Goal: Transaction & Acquisition: Purchase product/service

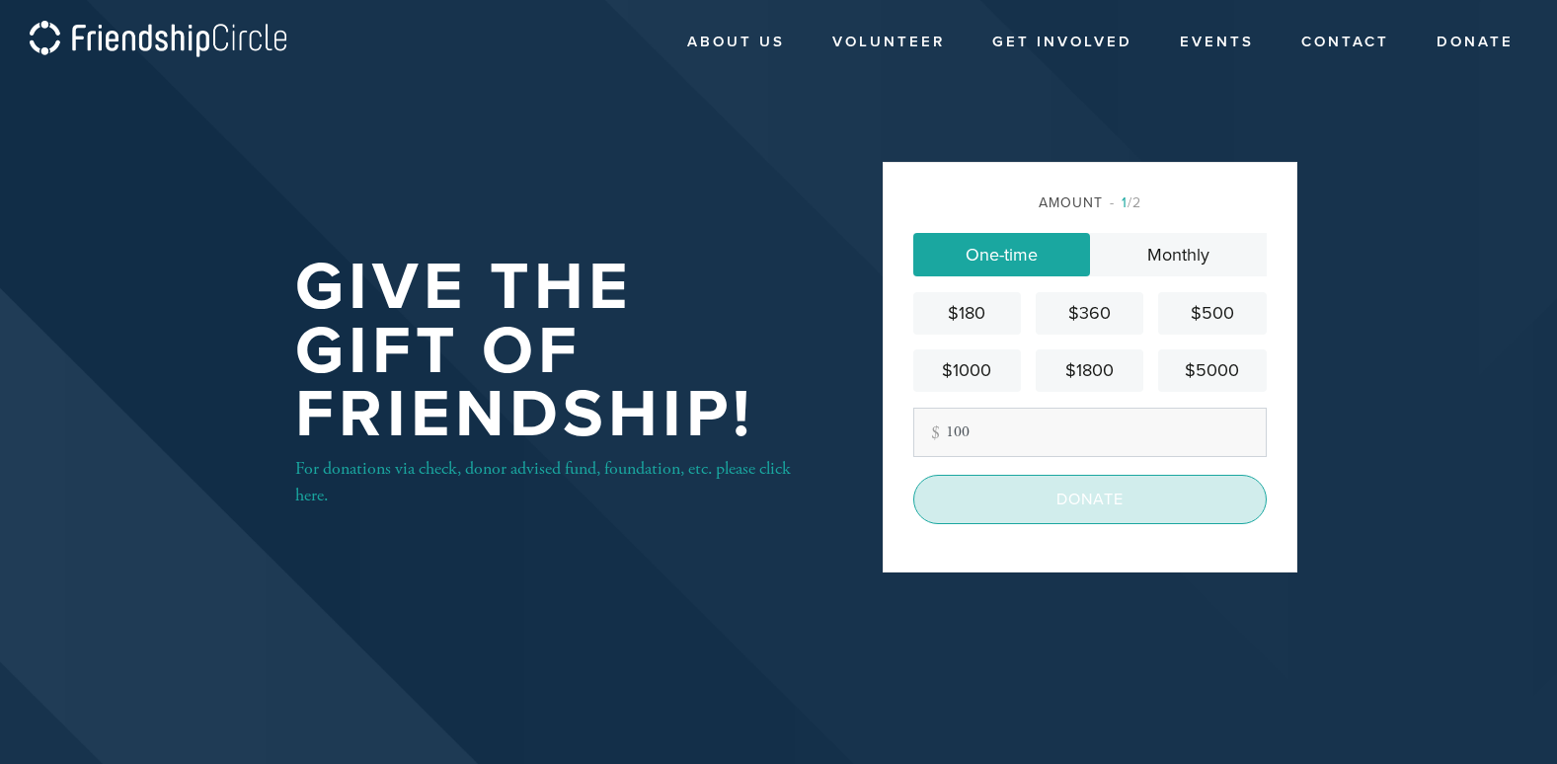
type input "100"
click at [1043, 489] on input "Donate" at bounding box center [1090, 499] width 354 height 49
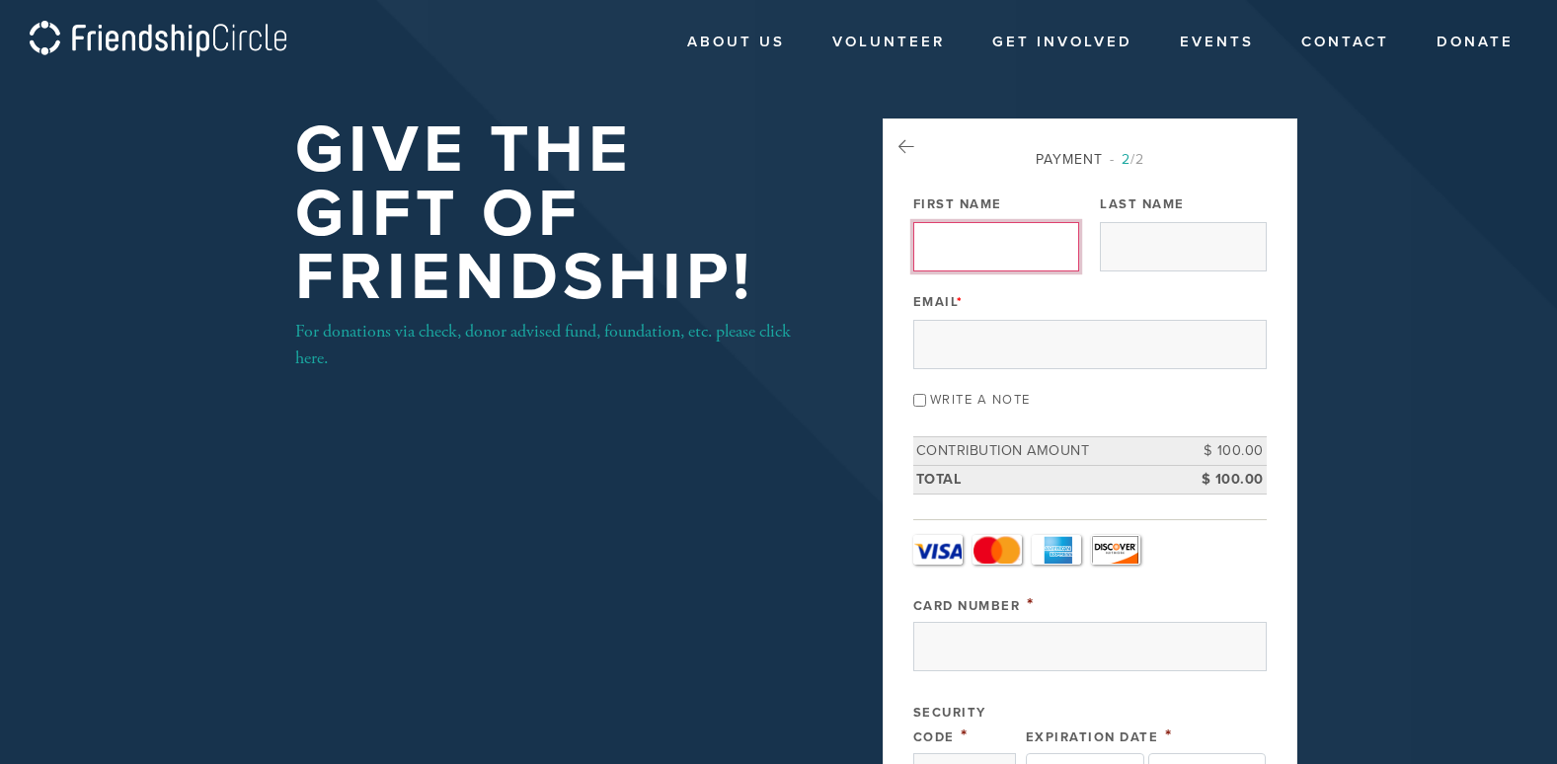
click at [990, 245] on input "First Name" at bounding box center [996, 246] width 166 height 49
click at [1033, 242] on input "First Name" at bounding box center [996, 246] width 166 height 49
type input "Sheira"
type input "Brayer"
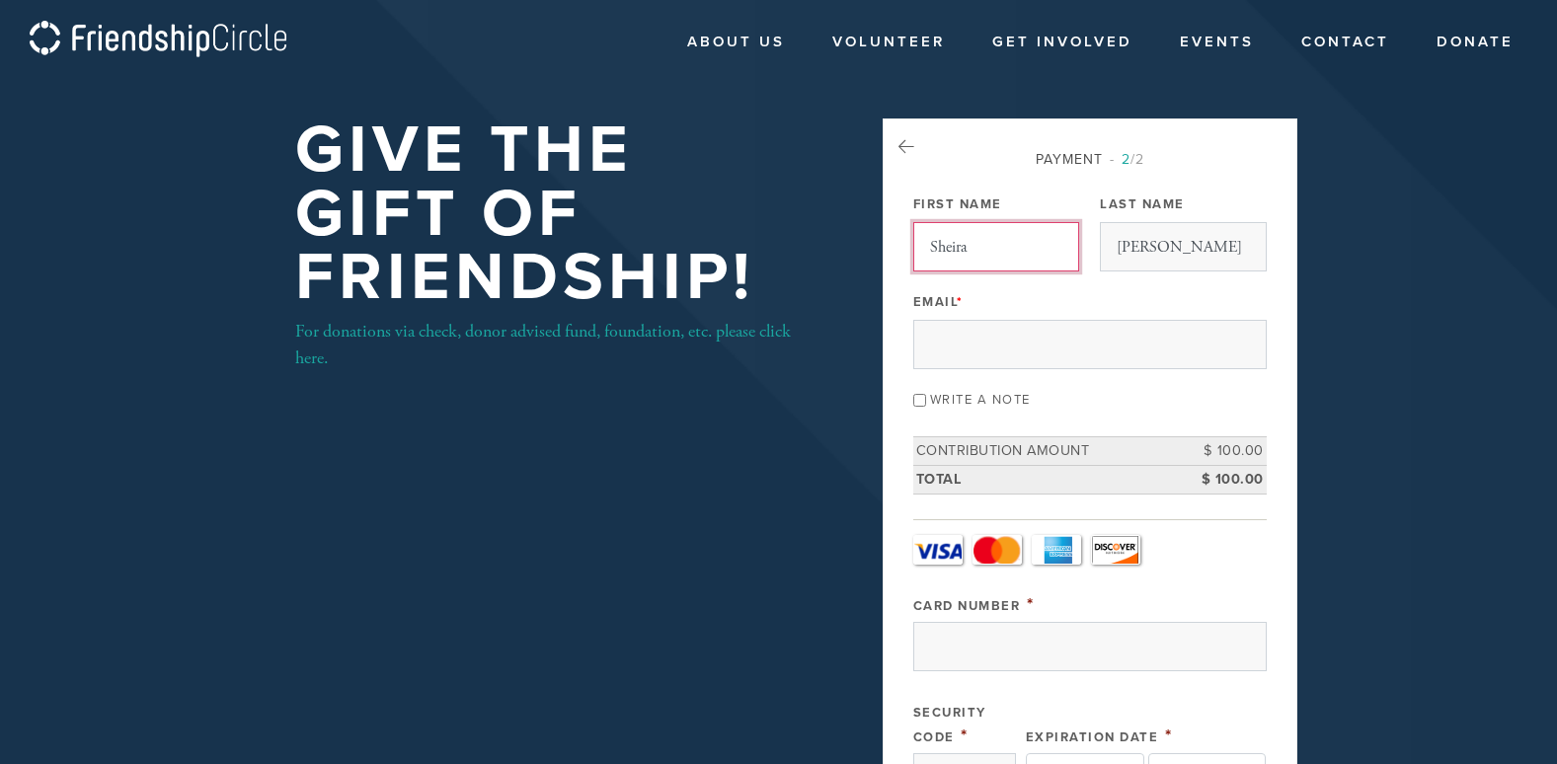
drag, startPoint x: 982, startPoint y: 232, endPoint x: 925, endPoint y: 243, distance: 57.3
click at [916, 246] on input "Sheira" at bounding box center [996, 246] width 166 height 49
type input "Adi"
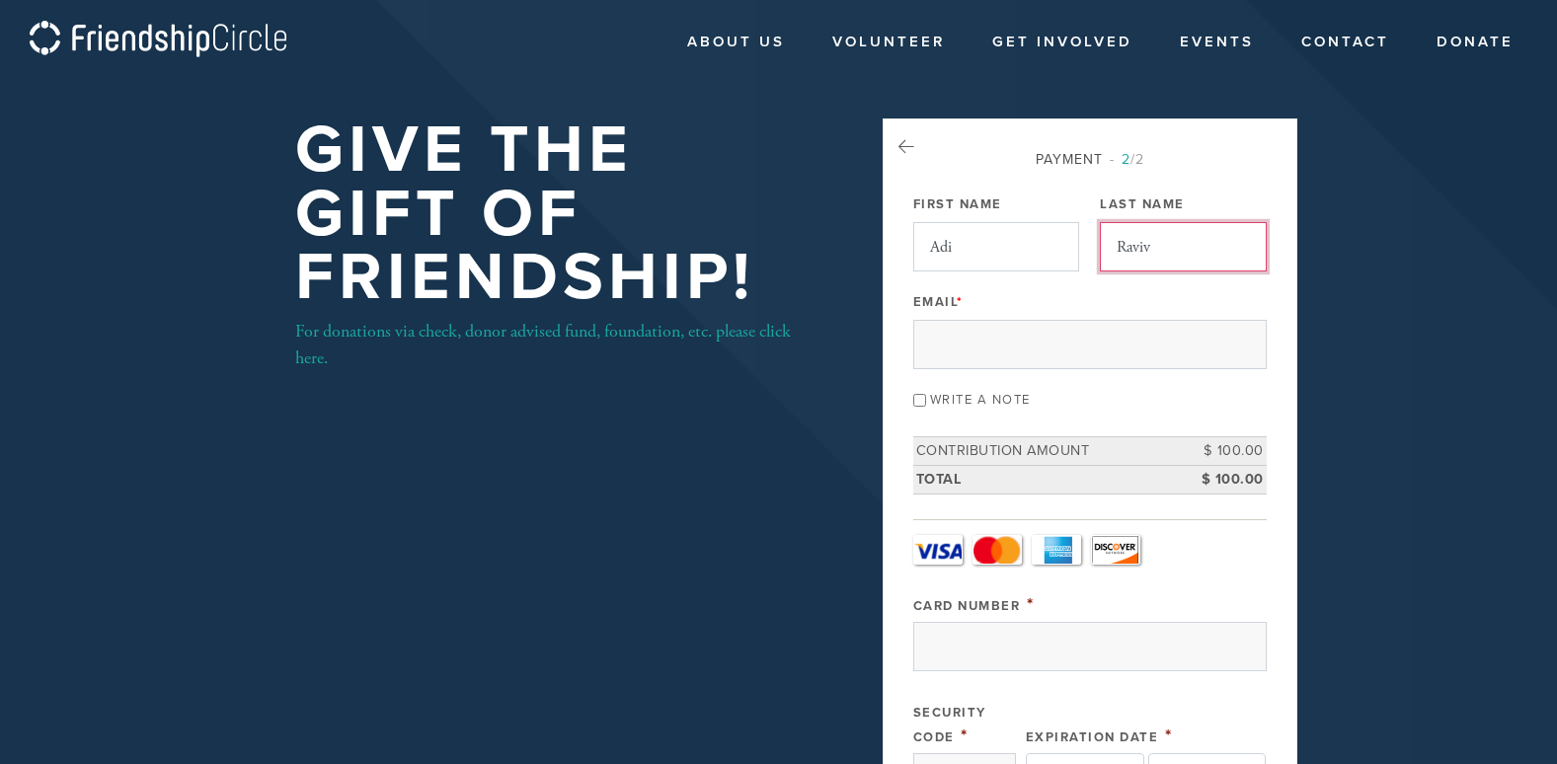
type input "Raviv"
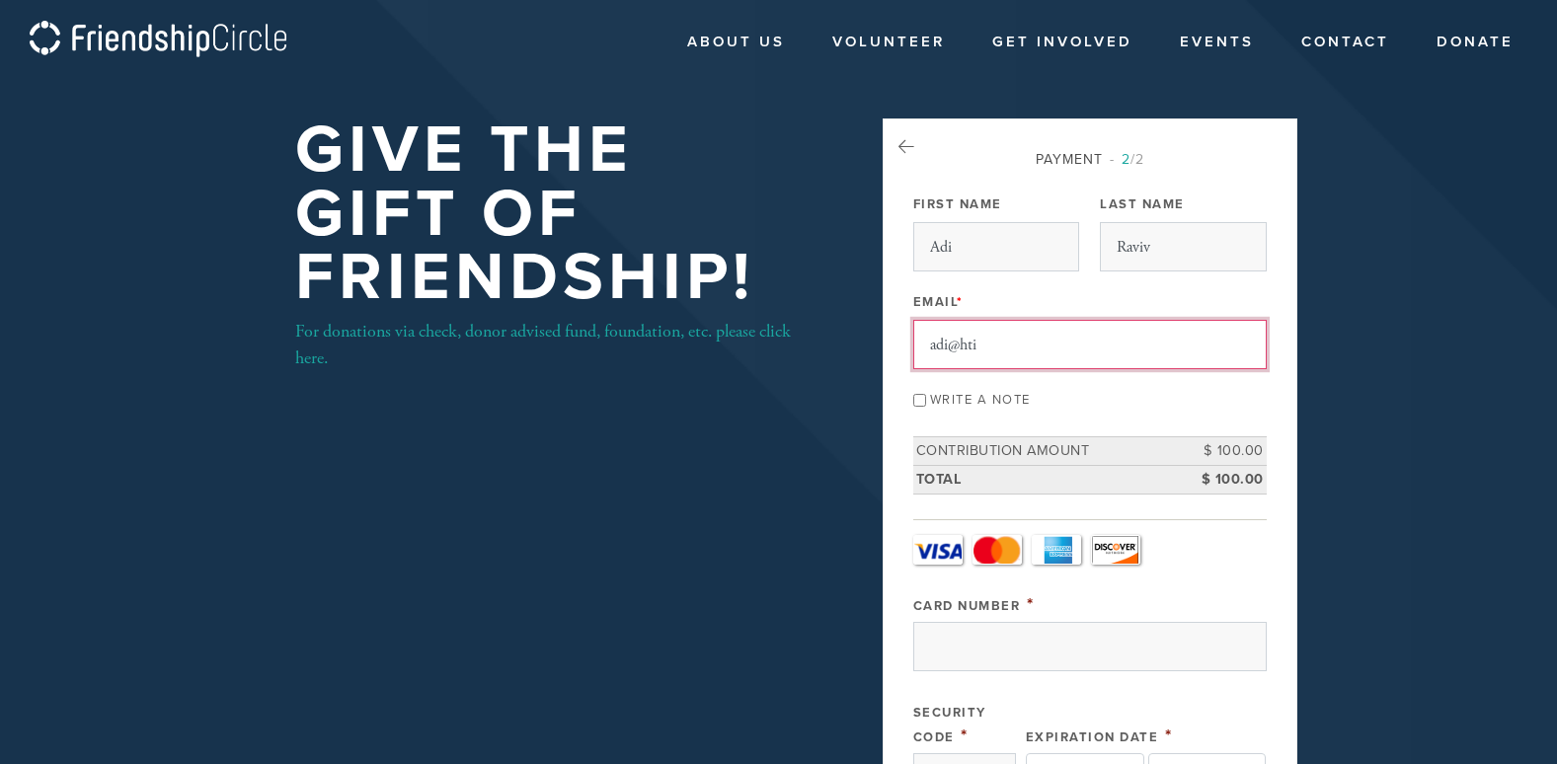
type input "adi@htiassociates.com"
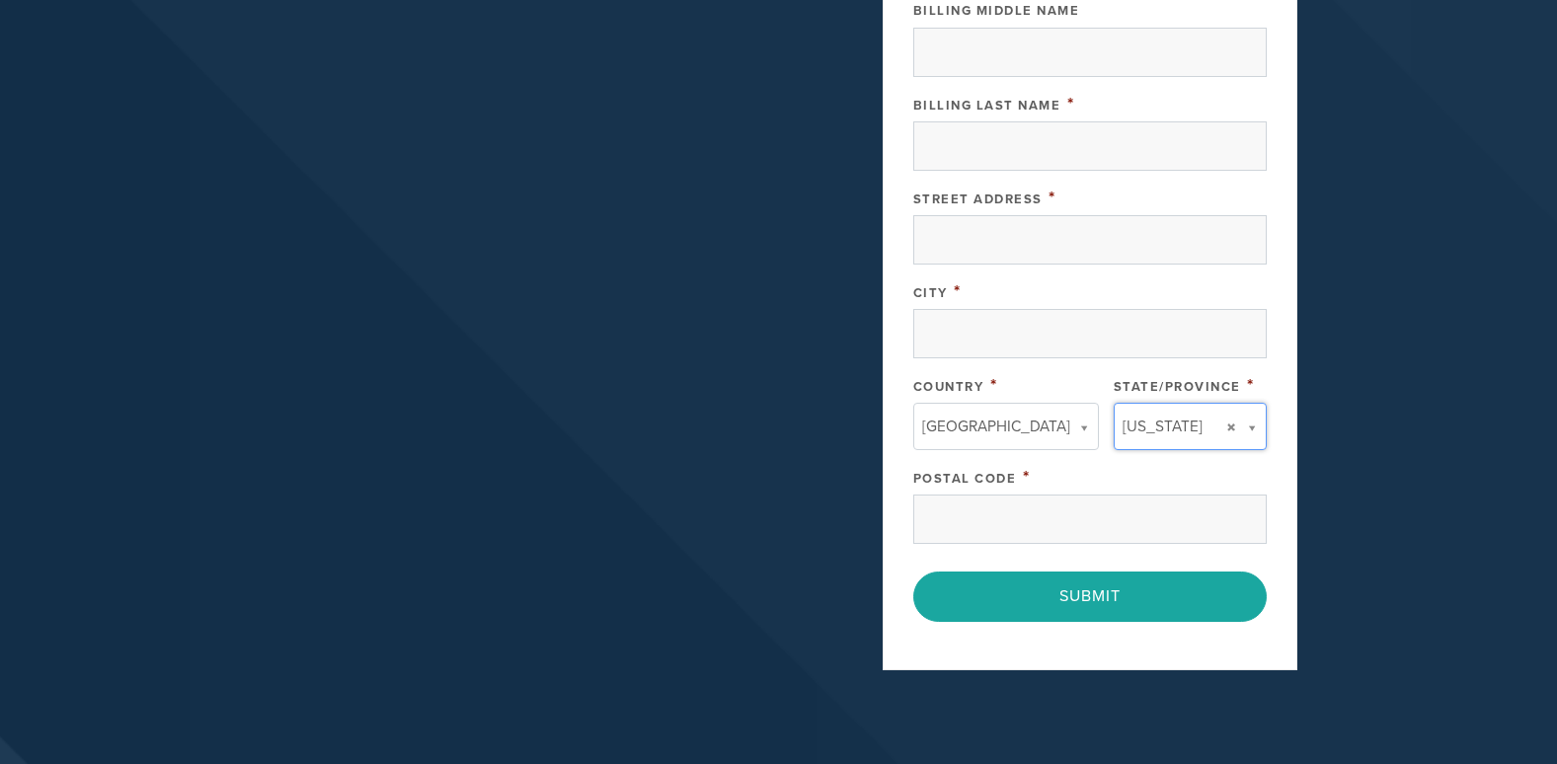
type input "United States"
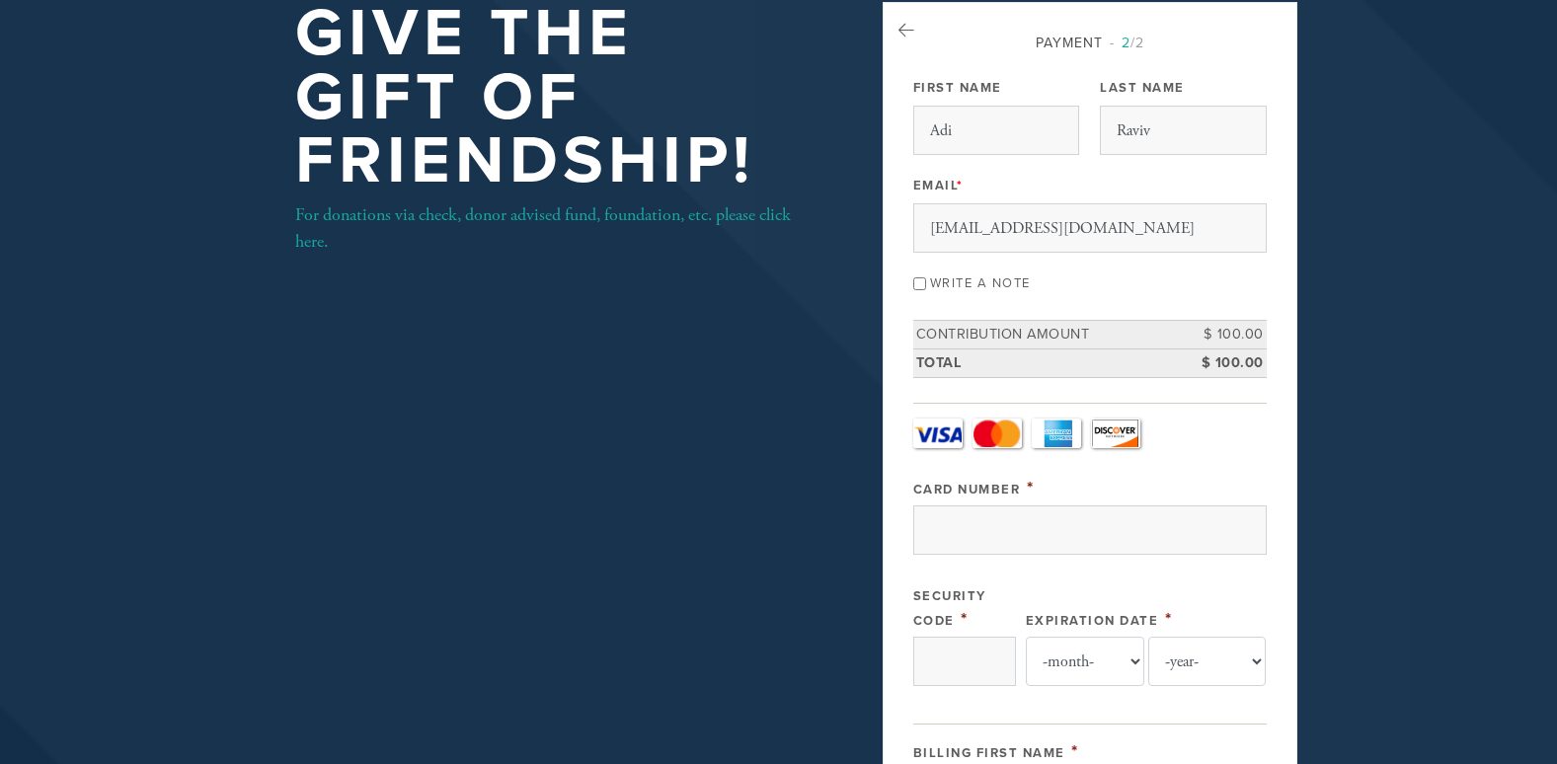
scroll to position [86, 0]
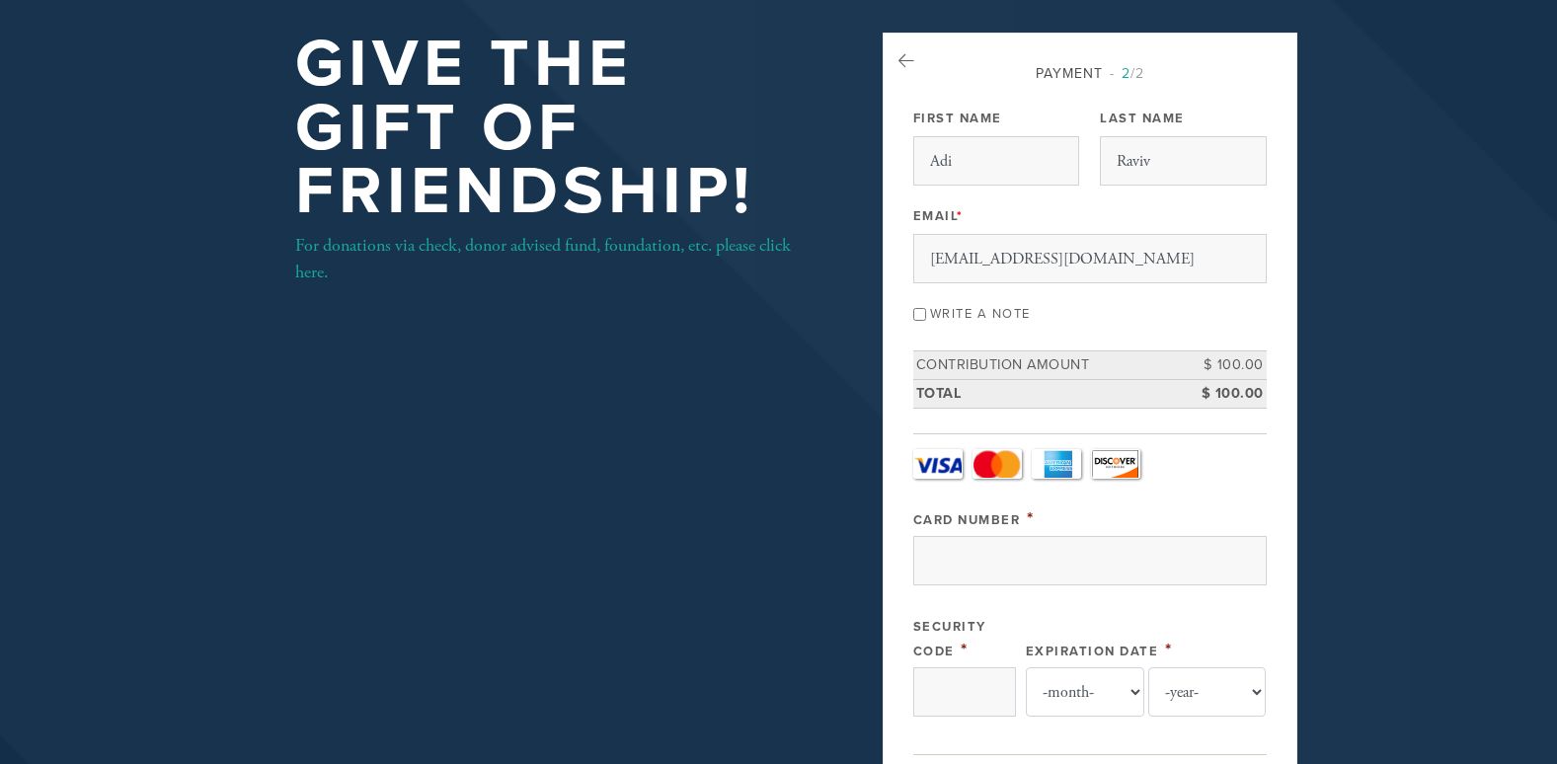
click at [918, 314] on input "Write a note" at bounding box center [919, 314] width 13 height 13
checkbox input "true"
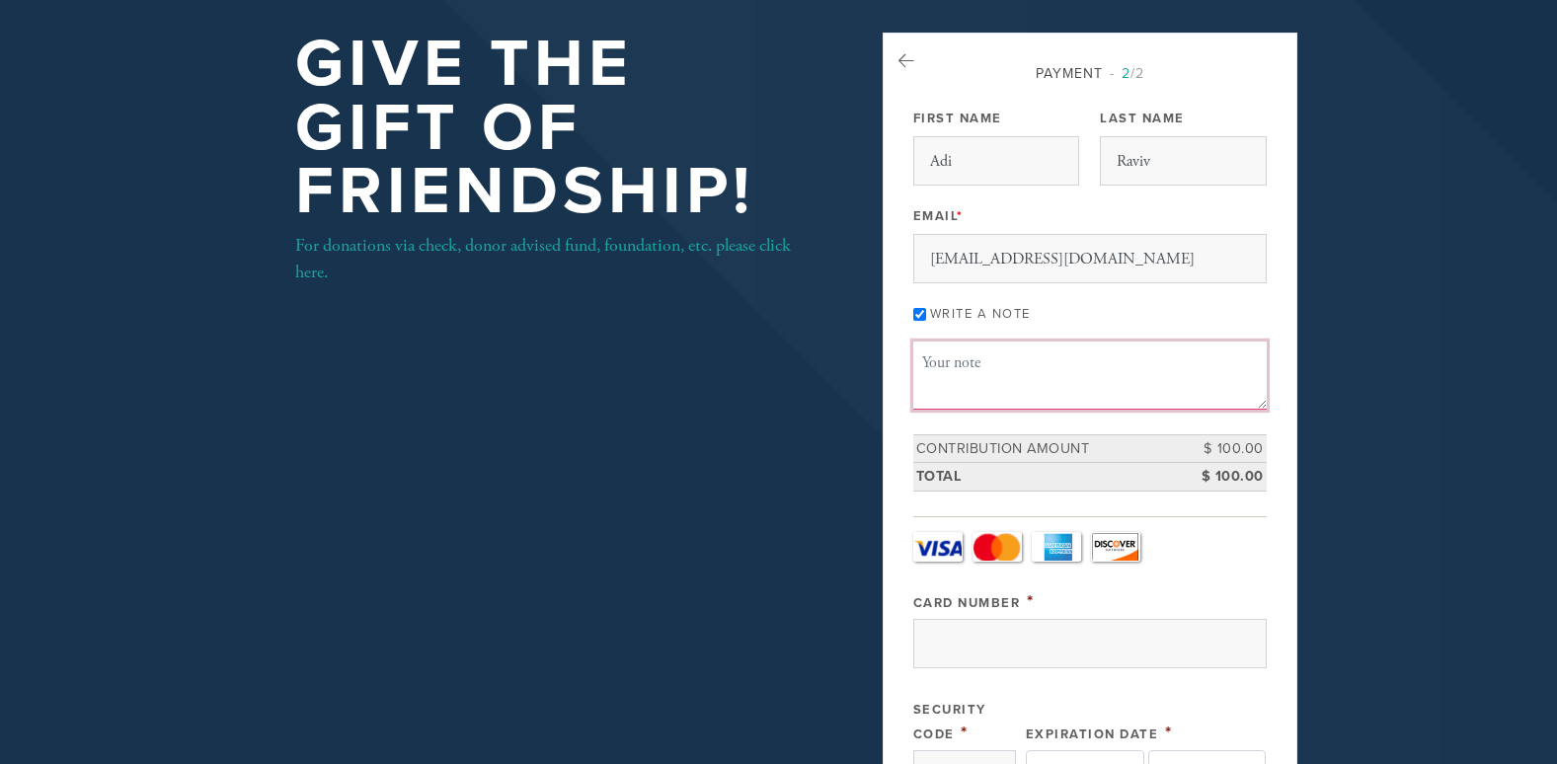
click at [977, 371] on textarea "Message or dedication" at bounding box center [1090, 375] width 354 height 67
click at [1144, 384] on textarea "Chag Sameach from all us and thank you so much for hosting! Adi, Sheira, Micael…" at bounding box center [1090, 375] width 354 height 67
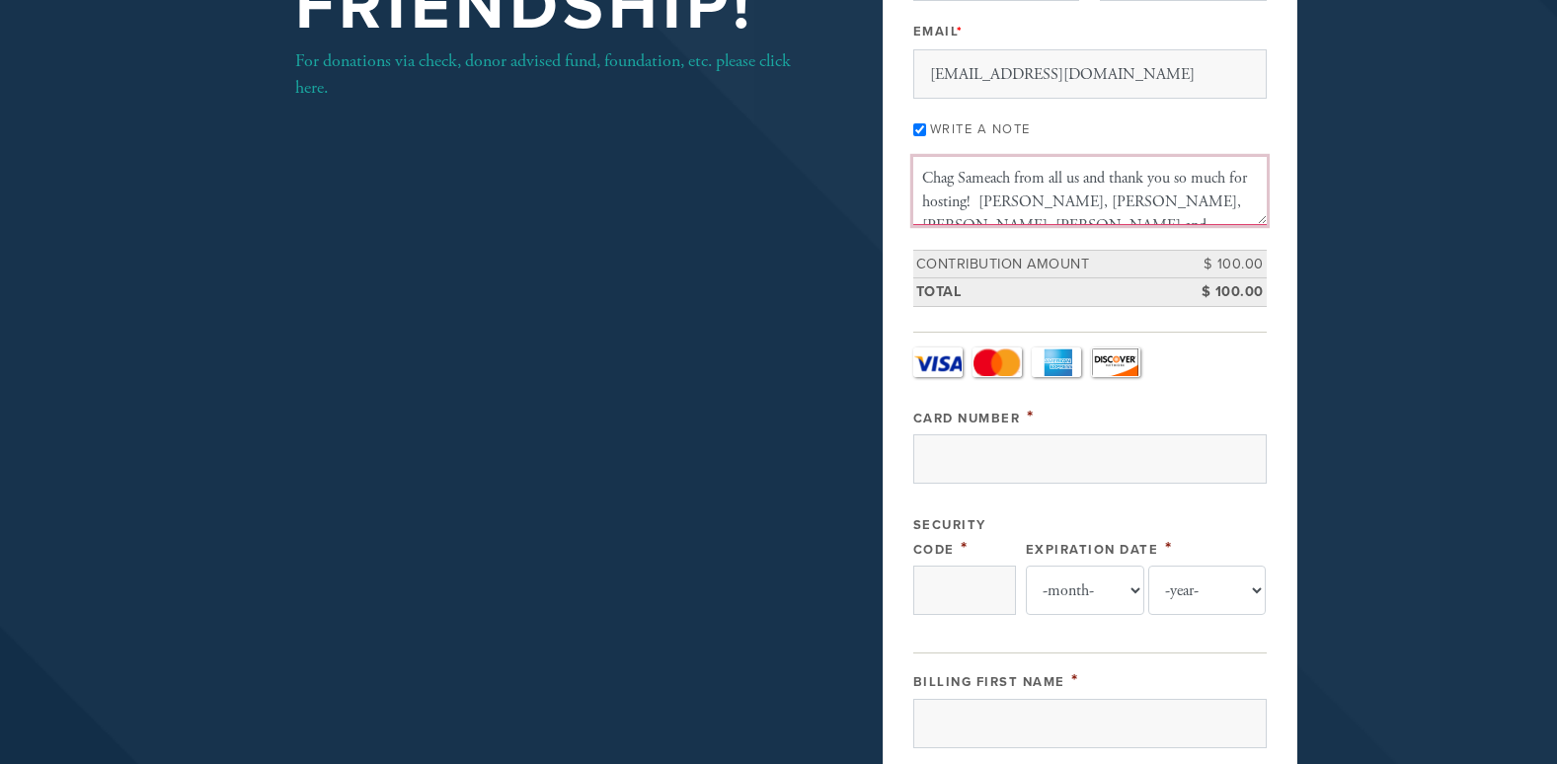
scroll to position [382, 0]
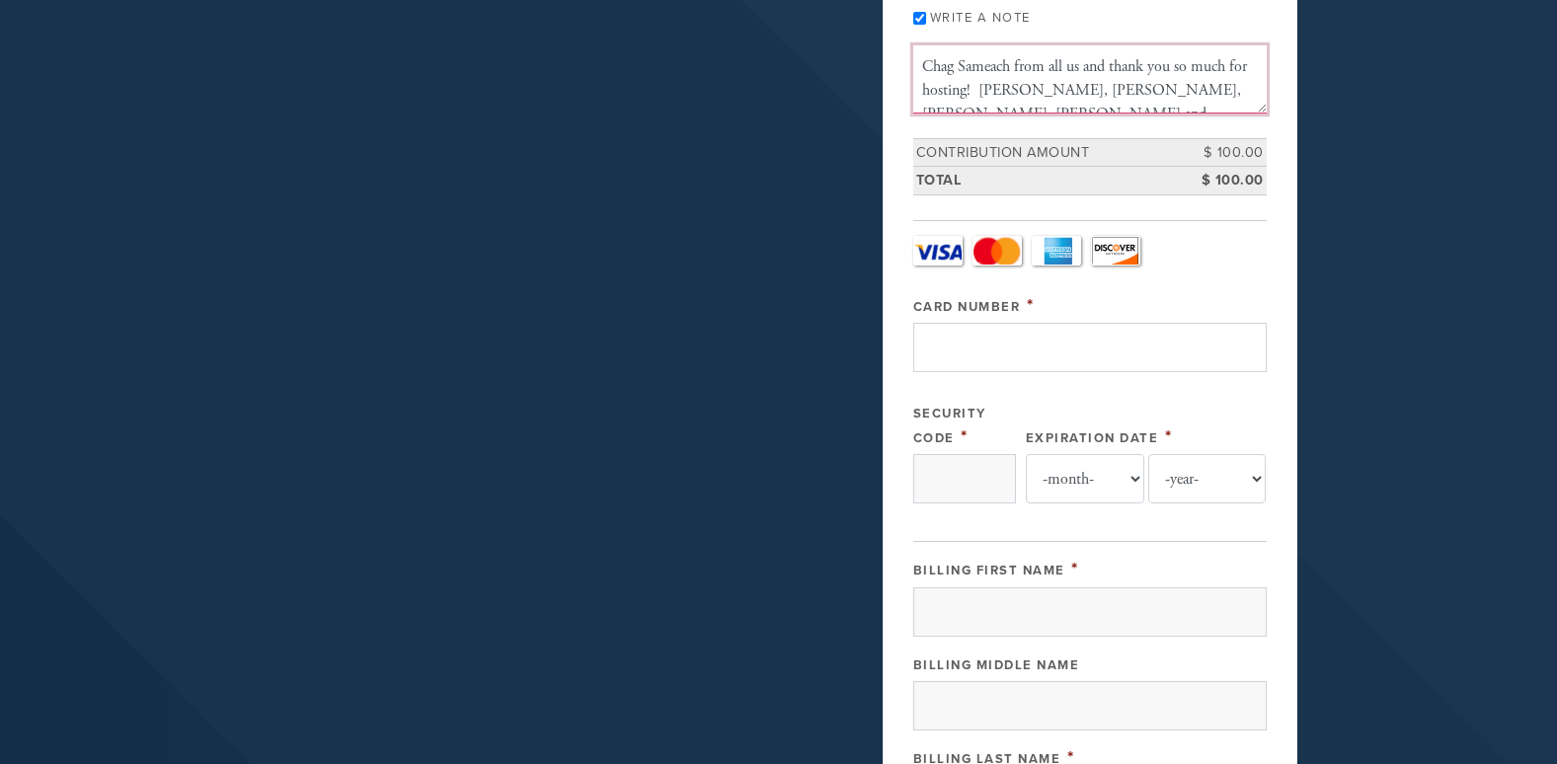
type textarea "Chag Sameach from all us and thank you so much for hosting! Adi, Sheira, Micael…"
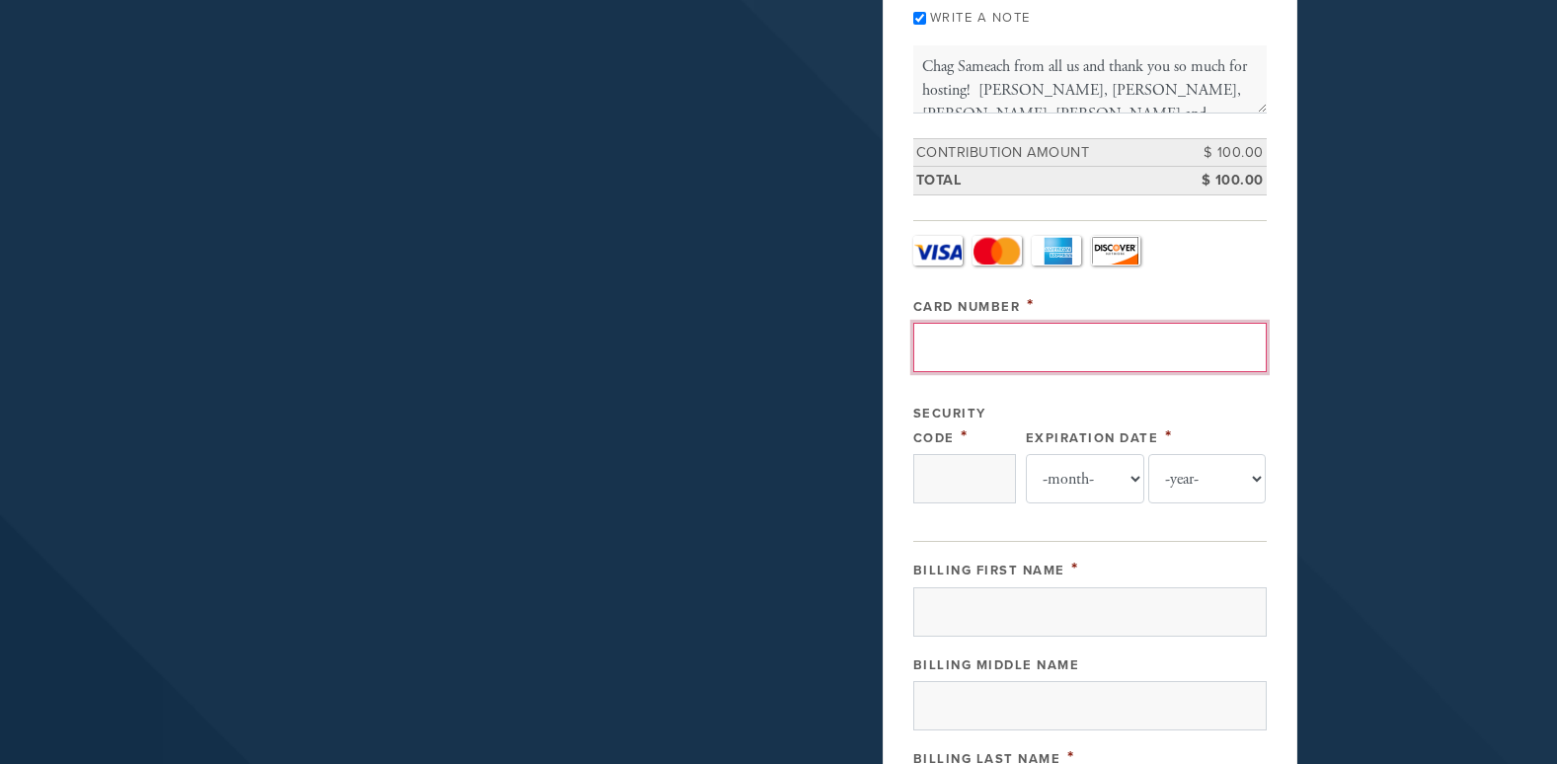
click at [964, 350] on input "Card Number" at bounding box center [1090, 347] width 354 height 49
type input "371576701063000"
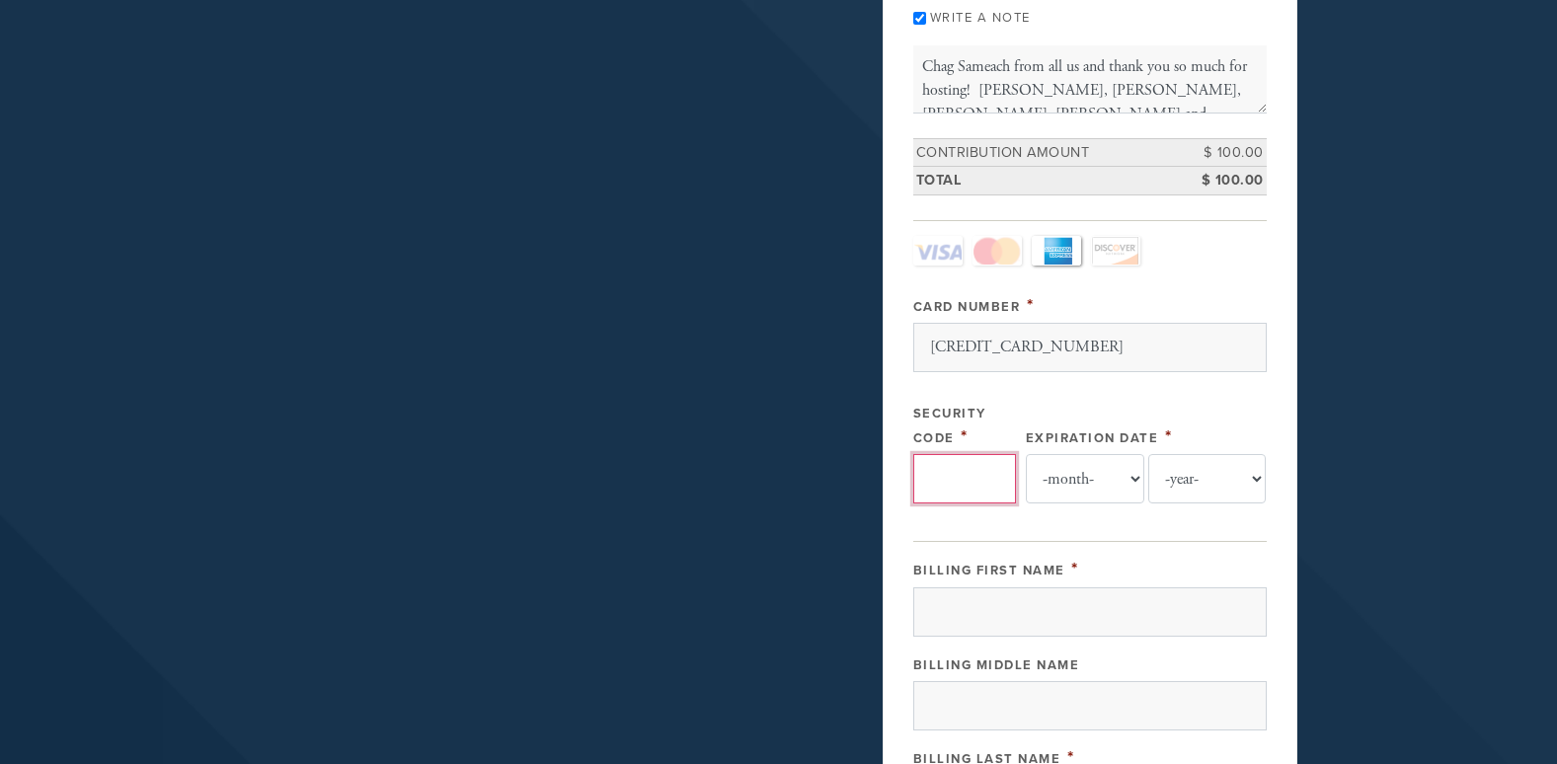
click at [959, 472] on input "Security Code" at bounding box center [964, 478] width 103 height 49
type input "5908"
click at [1064, 482] on select "-month- 01 02 03 04 05 06 07 08 09 10 11 12" at bounding box center [1085, 478] width 119 height 49
select select "4"
click at [1026, 454] on select "-month- 01 02 03 04 05 06 07 08 09 10 11 12" at bounding box center [1085, 478] width 119 height 49
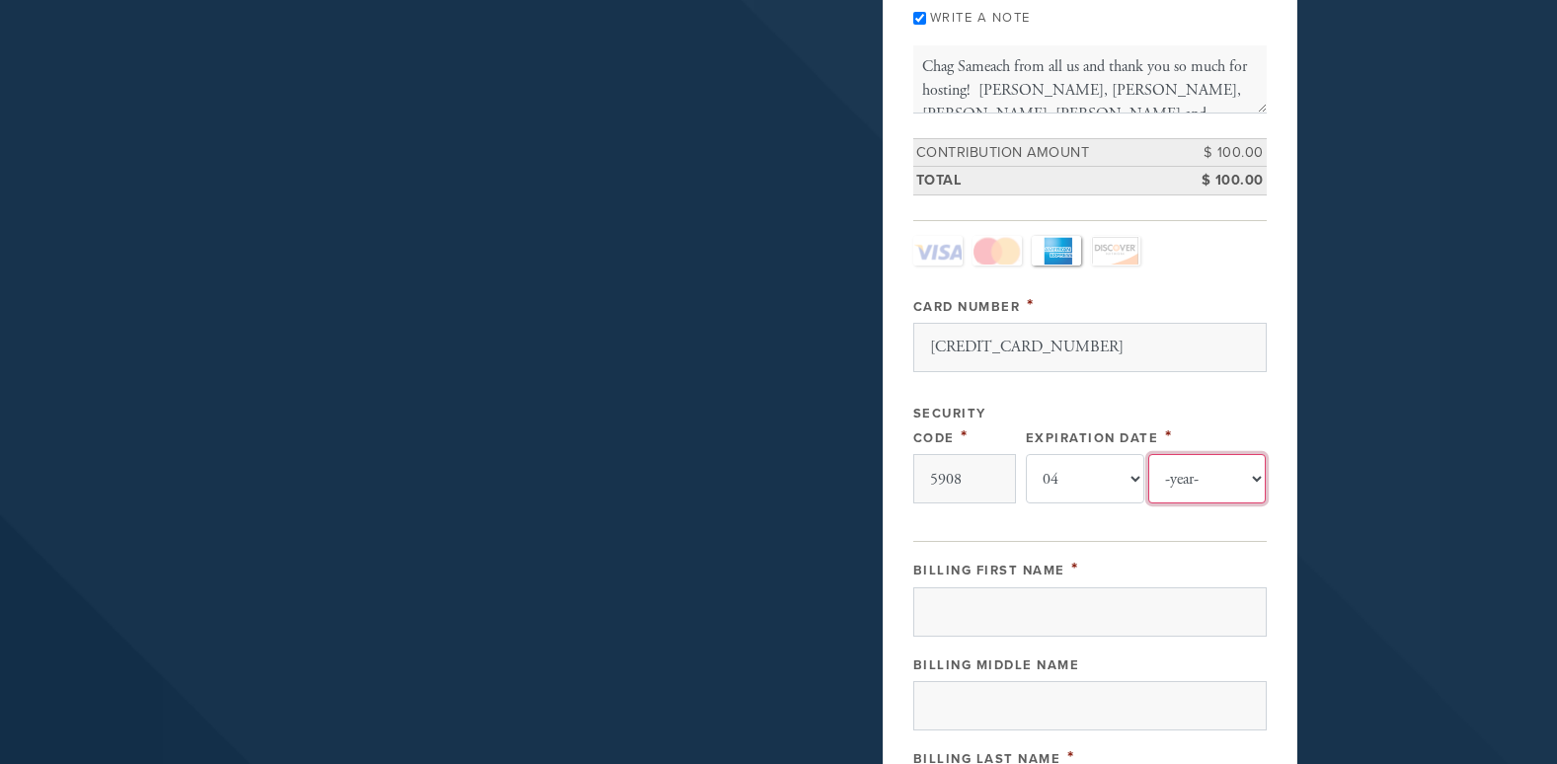
click at [1221, 477] on select "-year- 2025 2026 2027 2028 2029 2030 2031 2032 2033 2034 2035" at bounding box center [1207, 478] width 119 height 49
select select "2028"
click at [1148, 454] on select "-year- 2025 2026 2027 2028 2029 2030 2031 2032 2033 2034 2035" at bounding box center [1207, 478] width 119 height 49
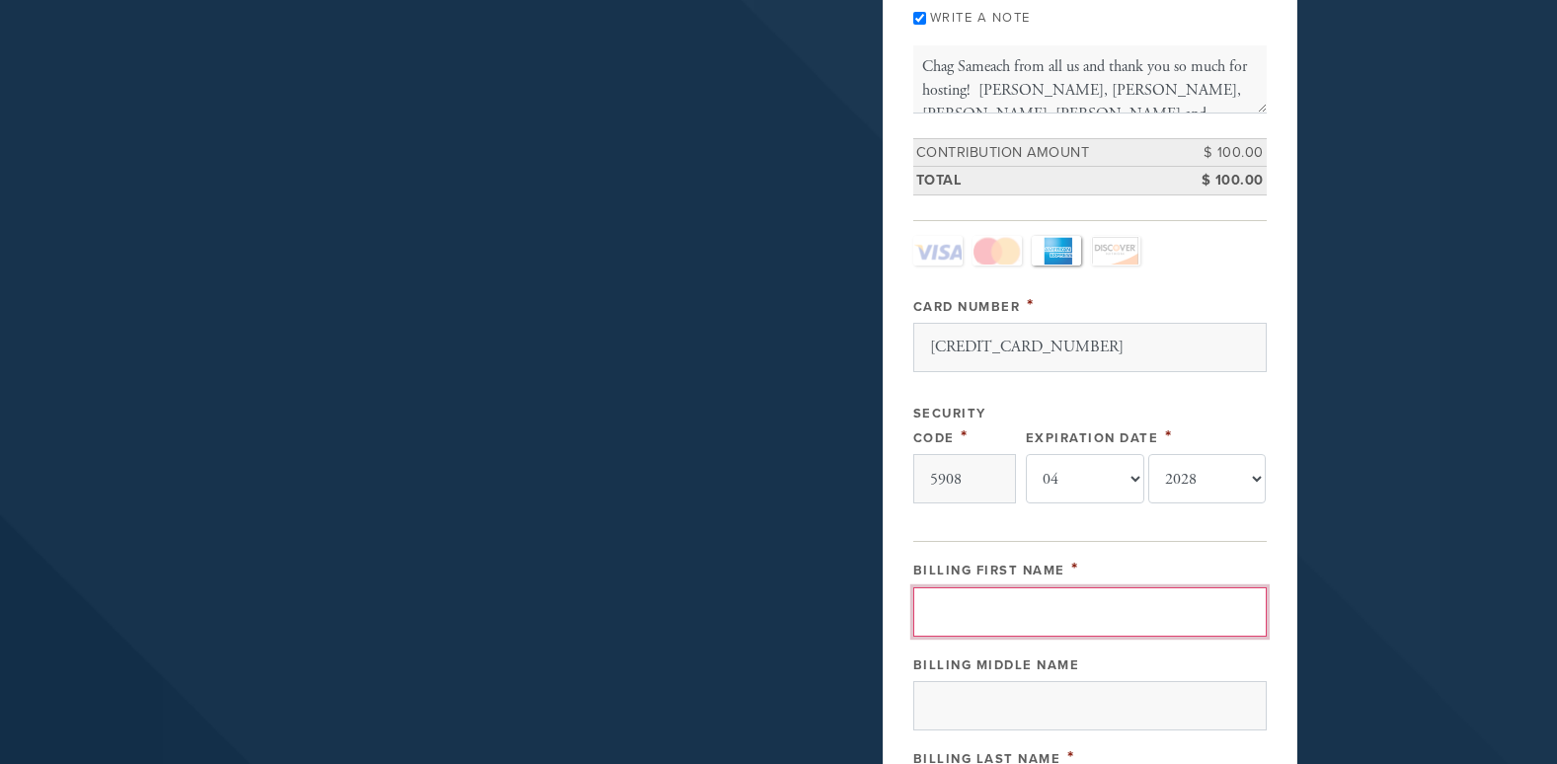
click at [1051, 598] on input "Billing First Name" at bounding box center [1090, 612] width 354 height 49
type input "Sheira"
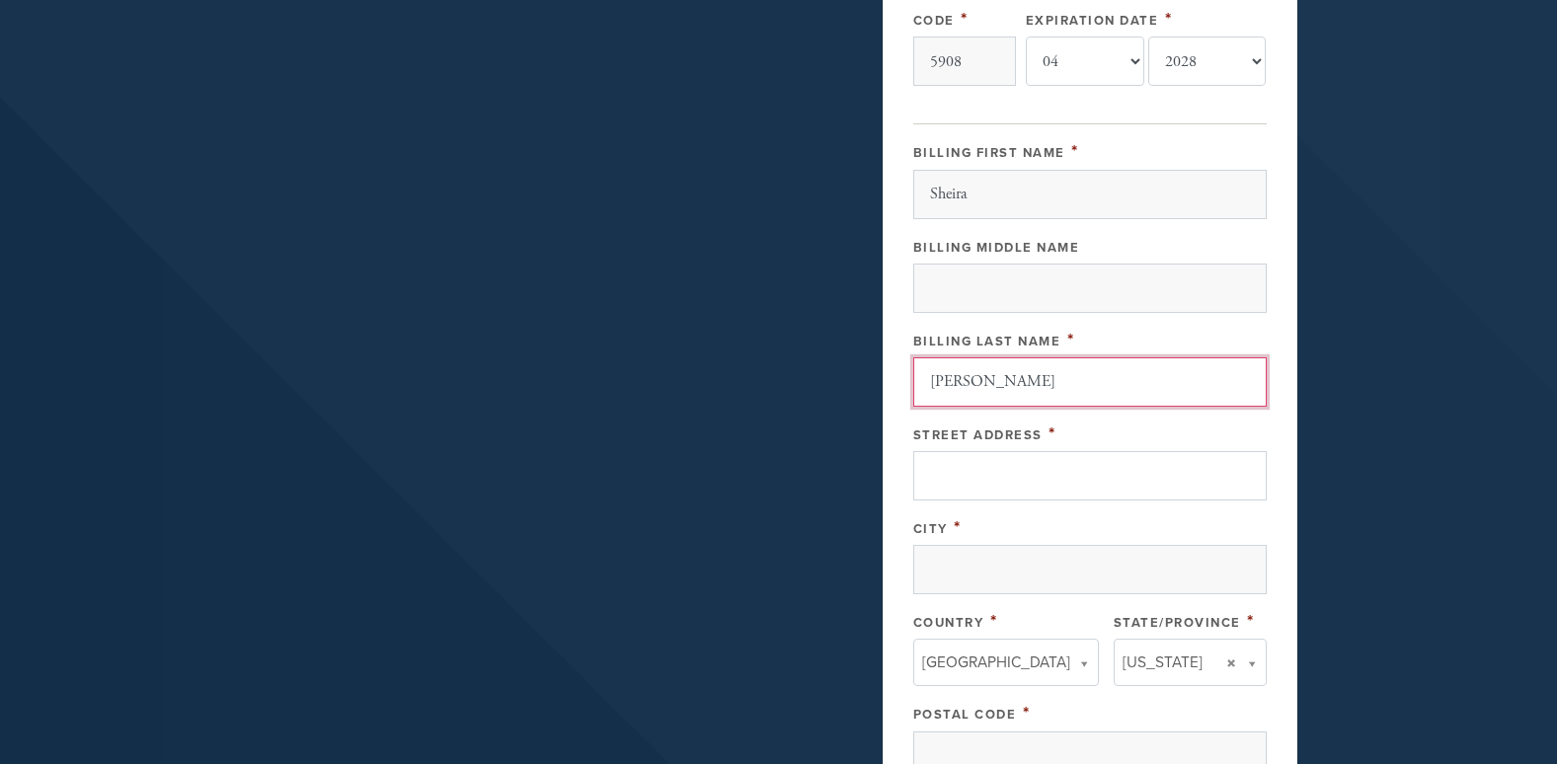
type input "Brayer"
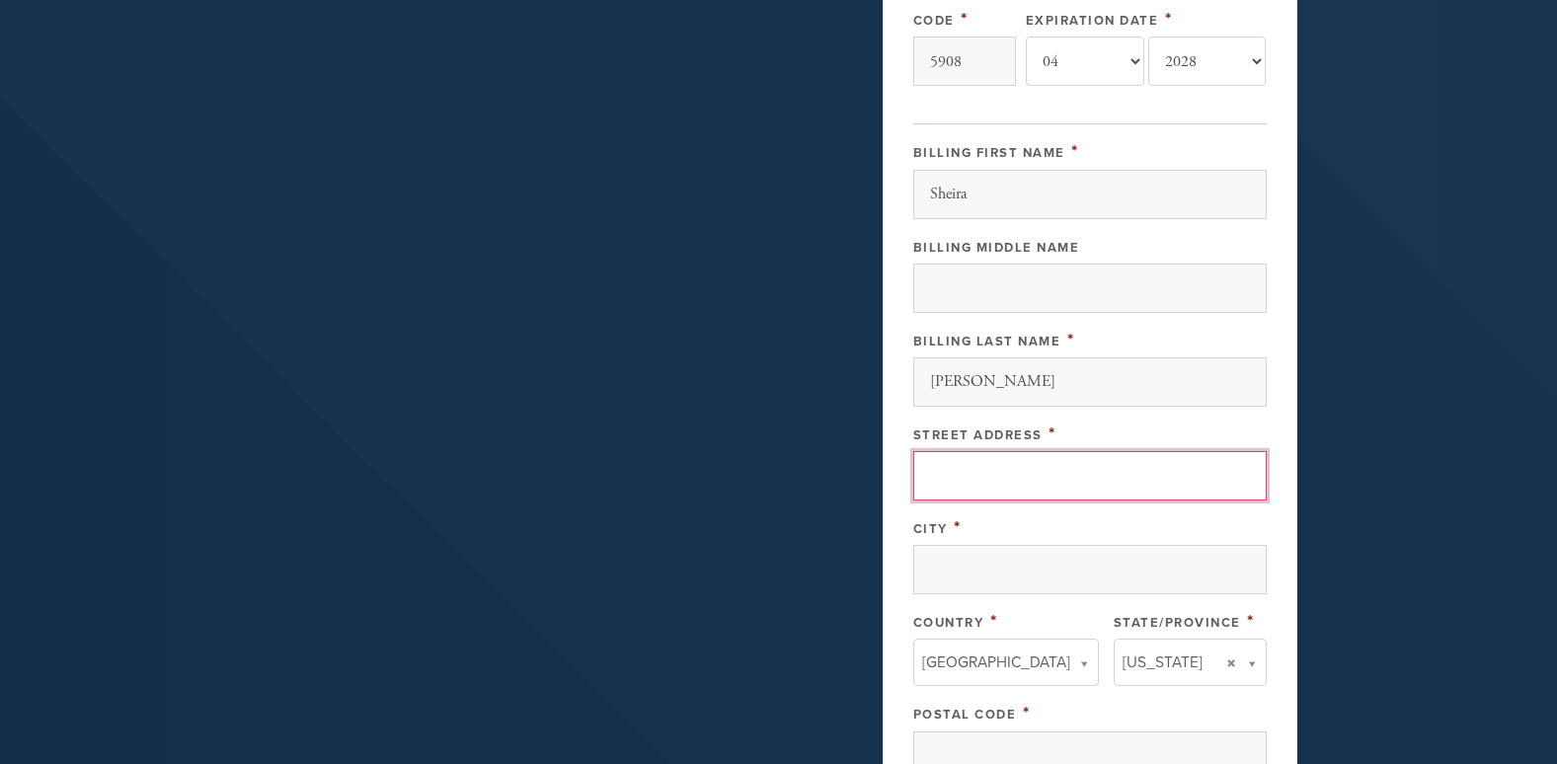
click at [1003, 465] on input "Street Address" at bounding box center [1090, 475] width 354 height 49
type input "131 Dudley Street, Apt. 321"
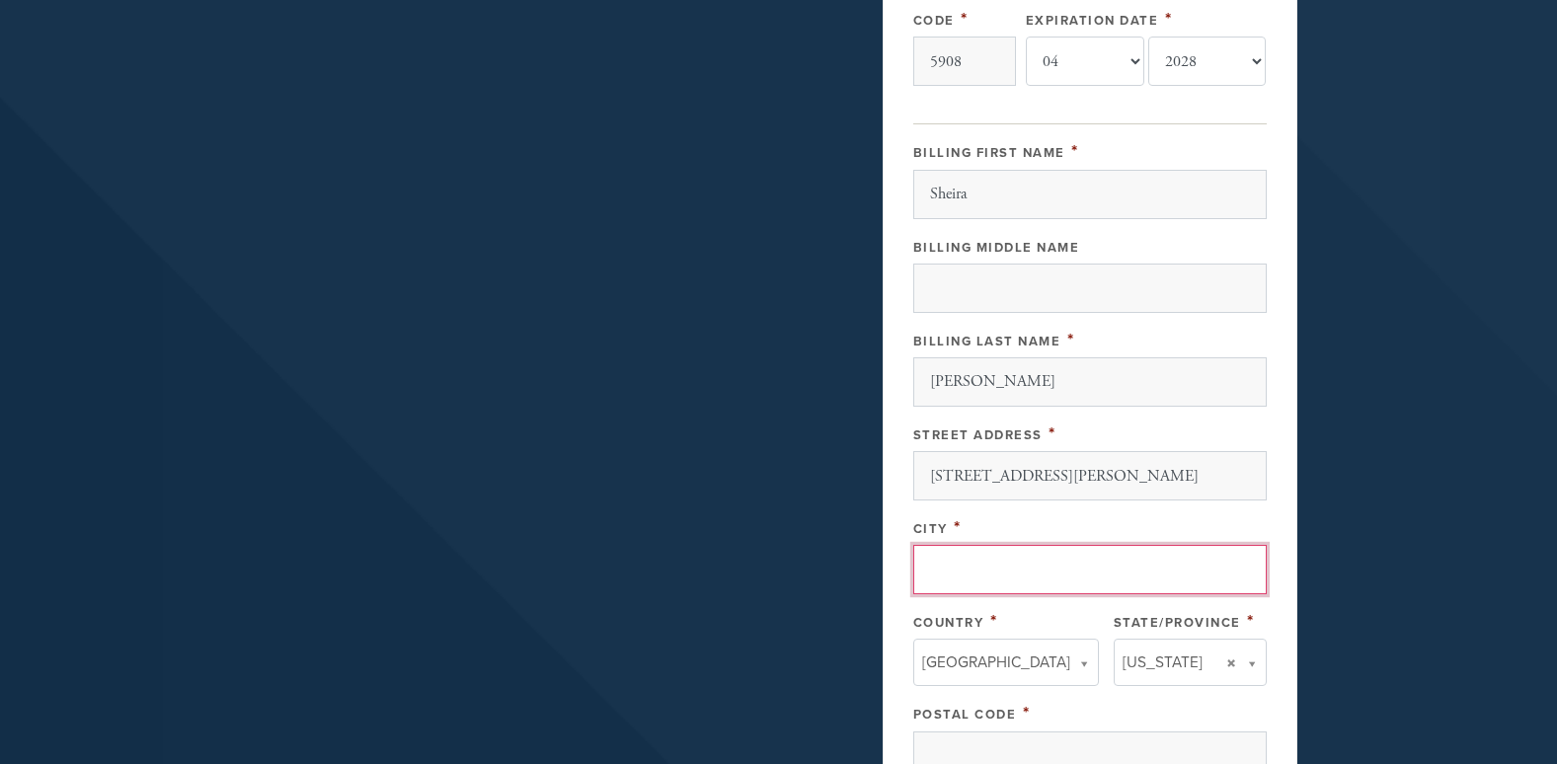
click at [952, 545] on input "City" at bounding box center [1090, 569] width 354 height 49
type input "Jersey City"
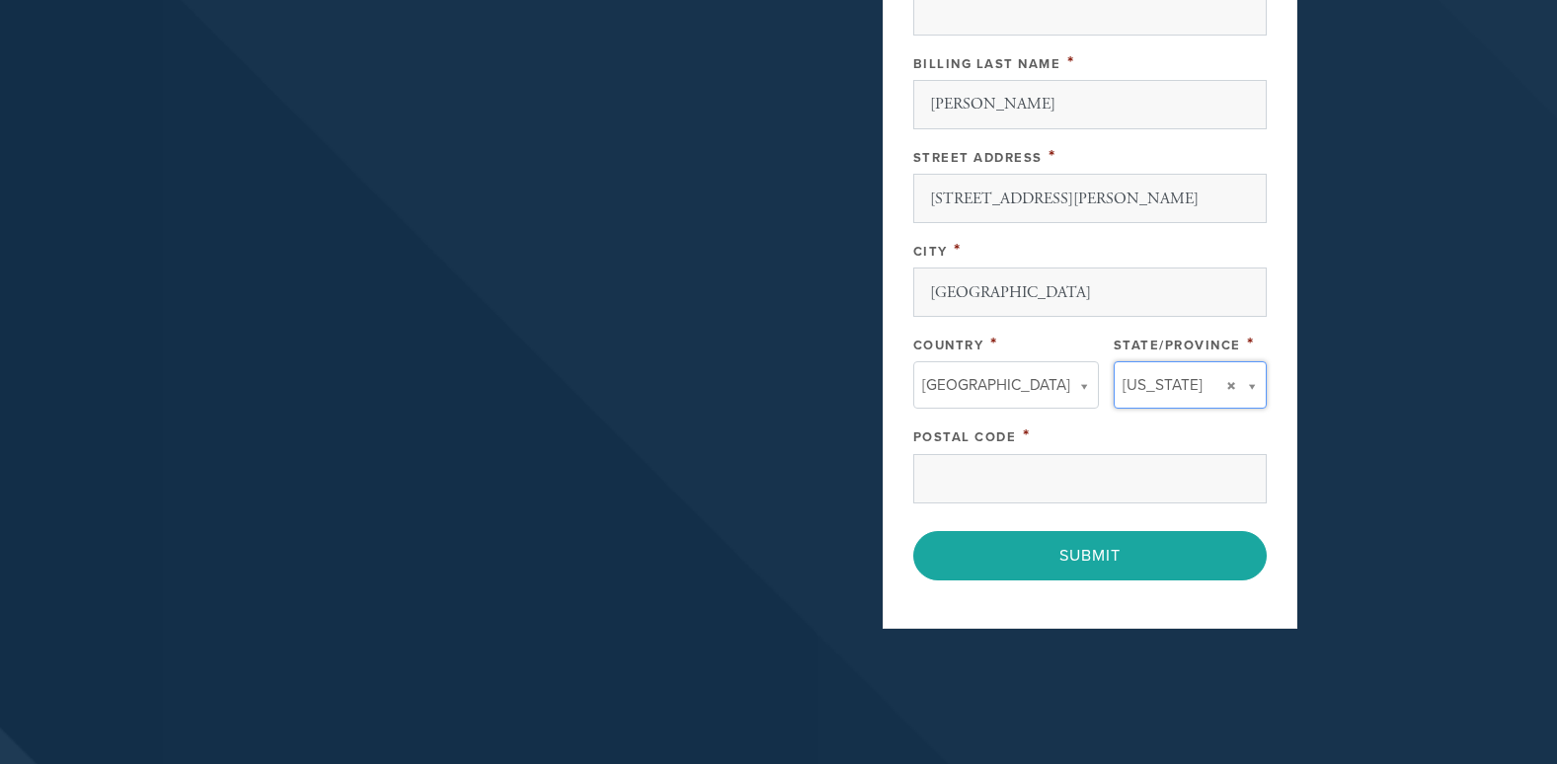
scroll to position [1096, 0]
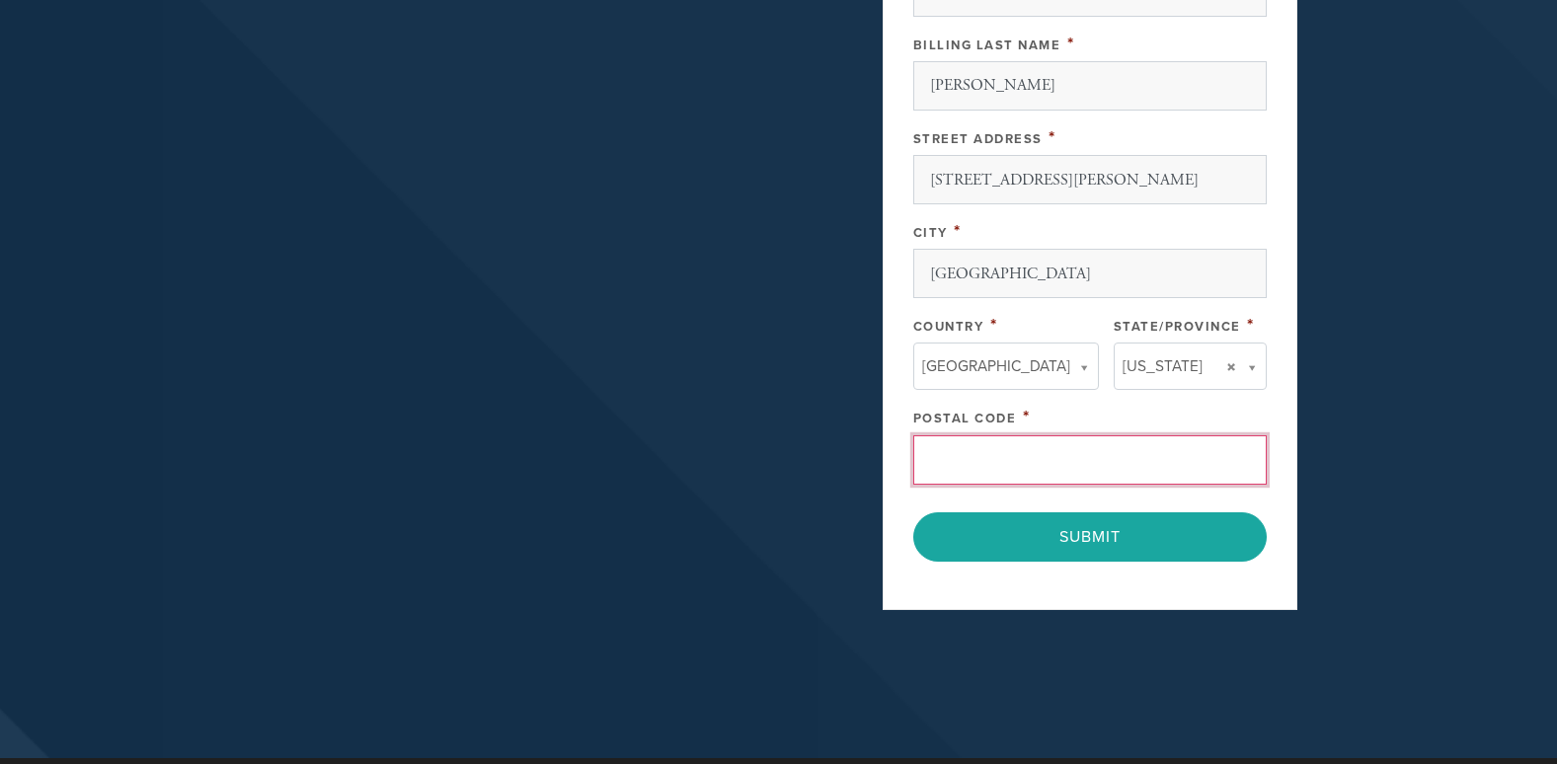
click at [1079, 466] on input "Postal Code" at bounding box center [1090, 459] width 354 height 49
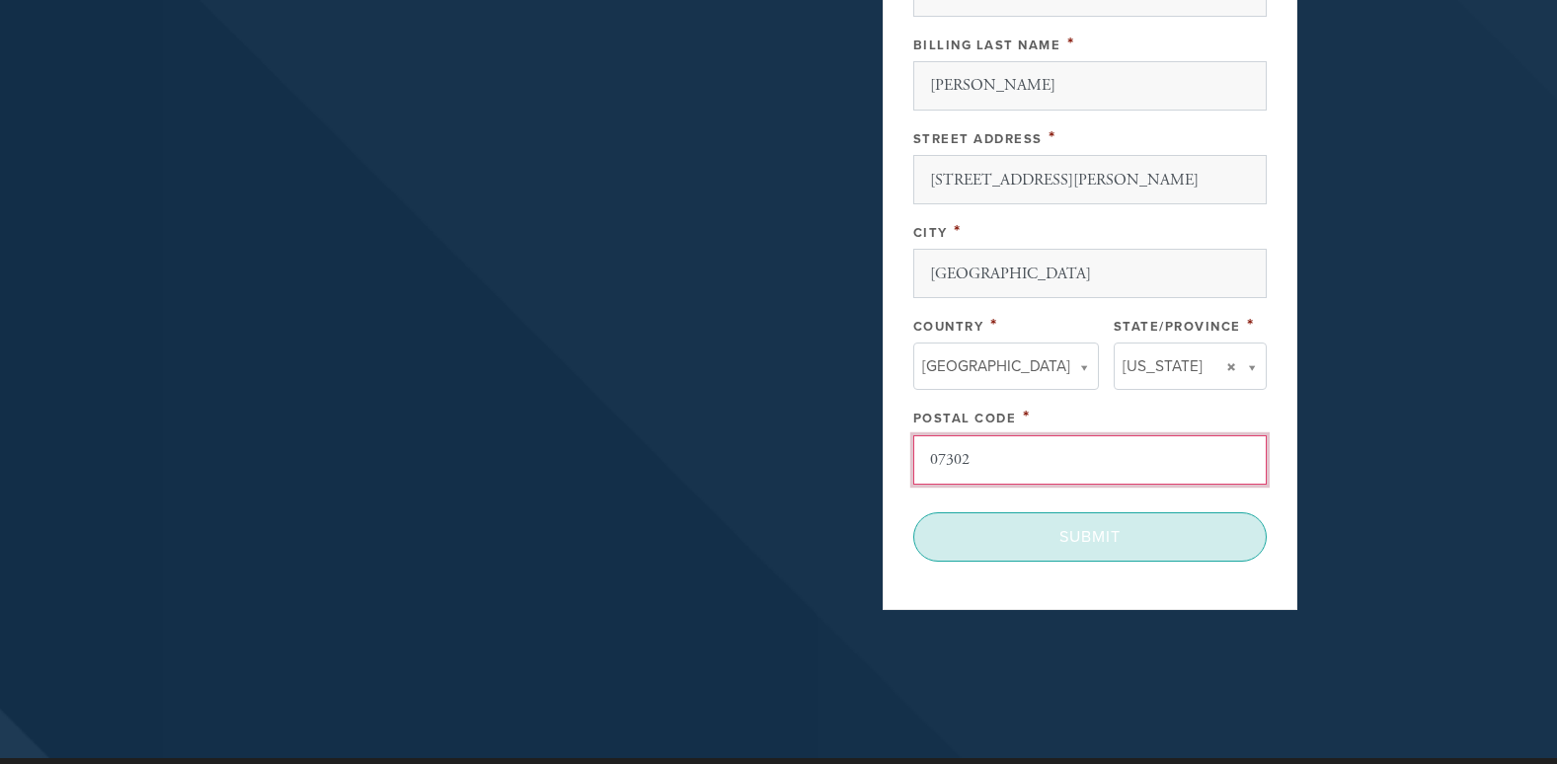
type input "07302"
click at [1078, 538] on input "Submit" at bounding box center [1090, 537] width 354 height 49
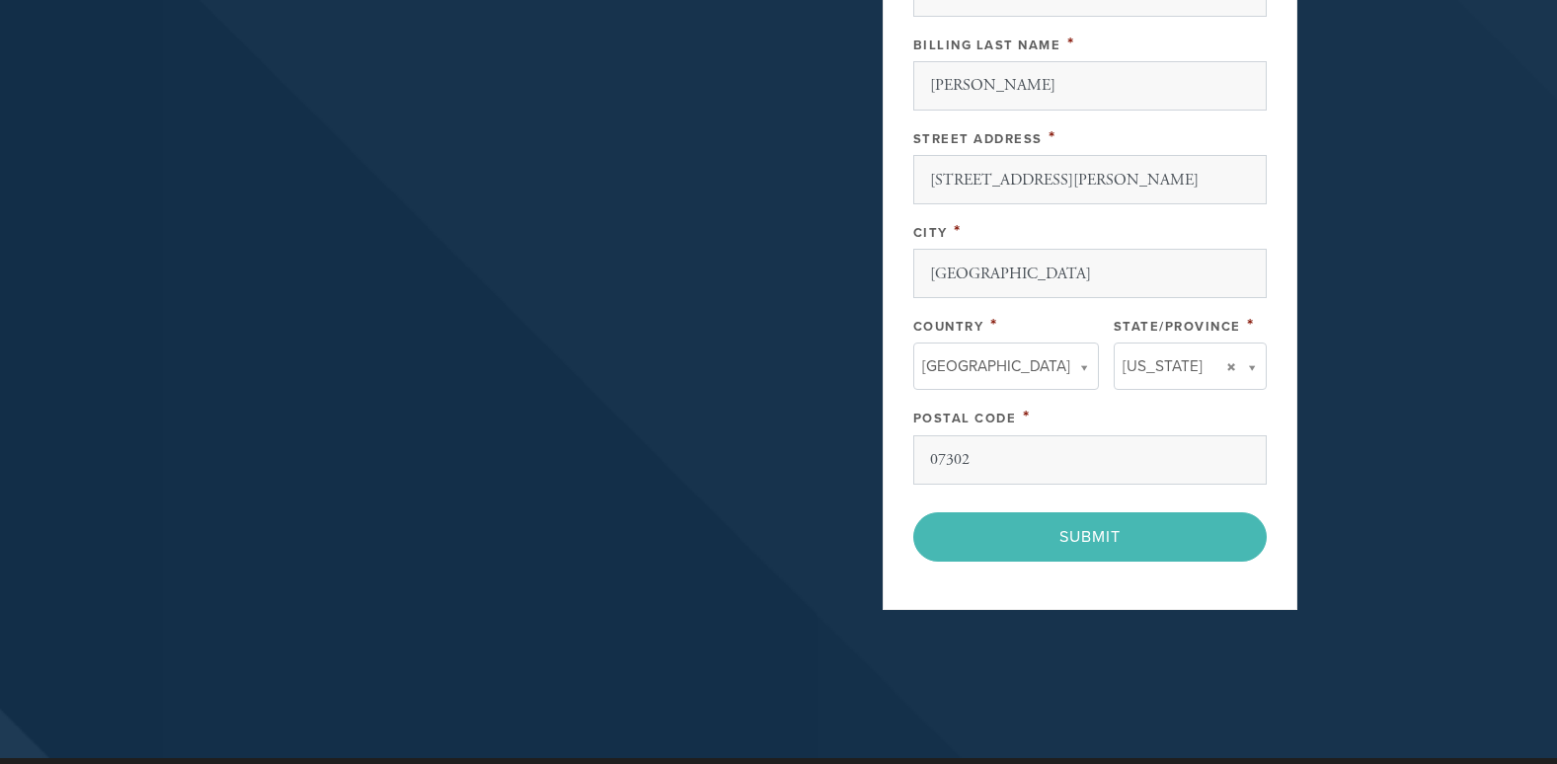
click at [1057, 530] on div "< Previous Page Submit" at bounding box center [1090, 537] width 354 height 49
